Goal: Use online tool/utility

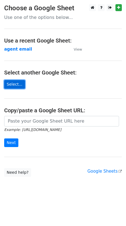
click at [12, 86] on link "Select..." at bounding box center [14, 84] width 21 height 9
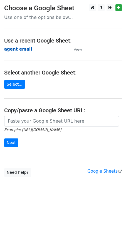
click at [21, 51] on strong "agent email" at bounding box center [18, 49] width 28 height 5
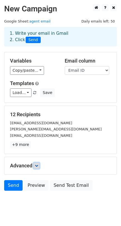
click at [37, 165] on icon at bounding box center [36, 165] width 3 height 3
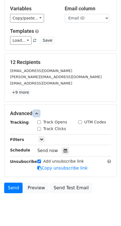
scroll to position [53, 0]
